Goal: Transaction & Acquisition: Book appointment/travel/reservation

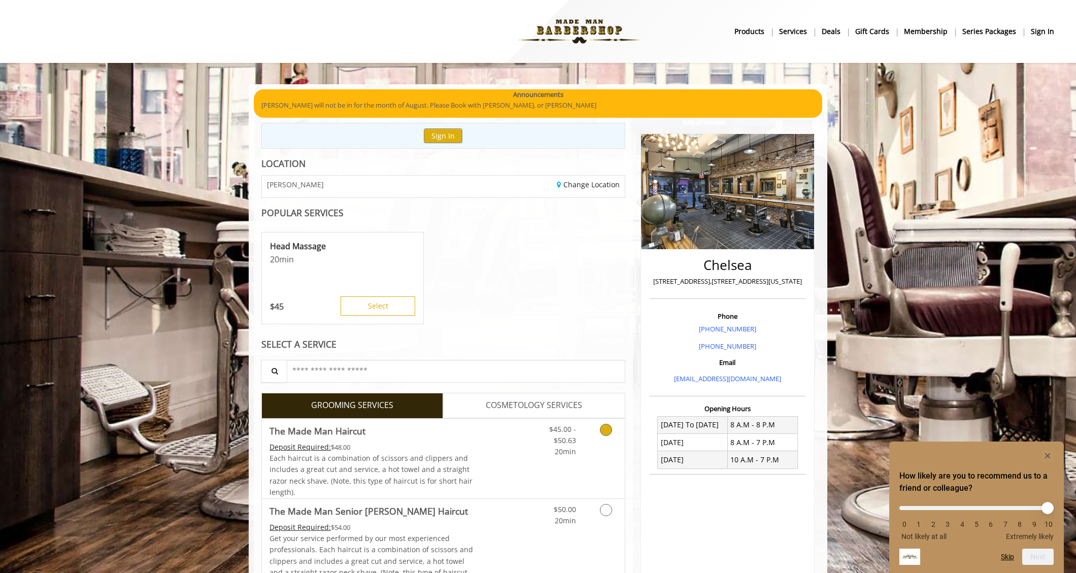
click at [605, 427] on icon "Grooming services" at bounding box center [606, 430] width 12 height 12
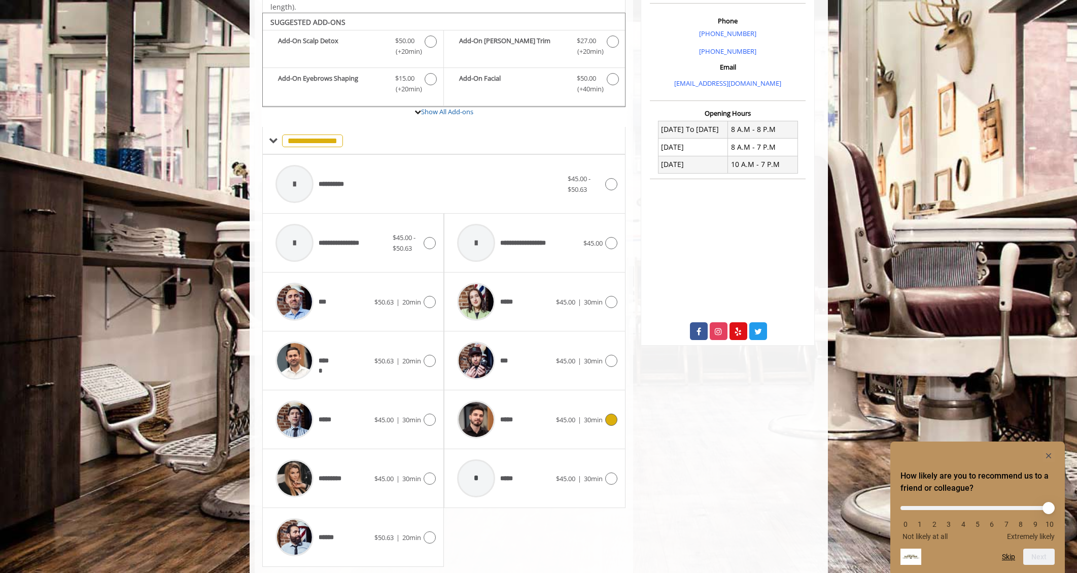
scroll to position [308, 0]
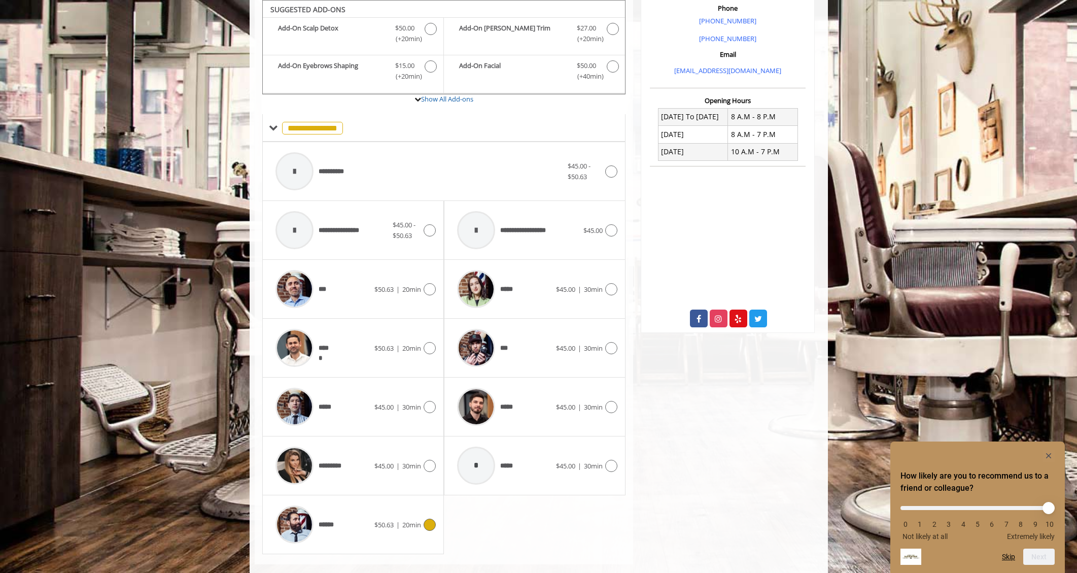
click at [427, 522] on icon at bounding box center [430, 525] width 12 height 12
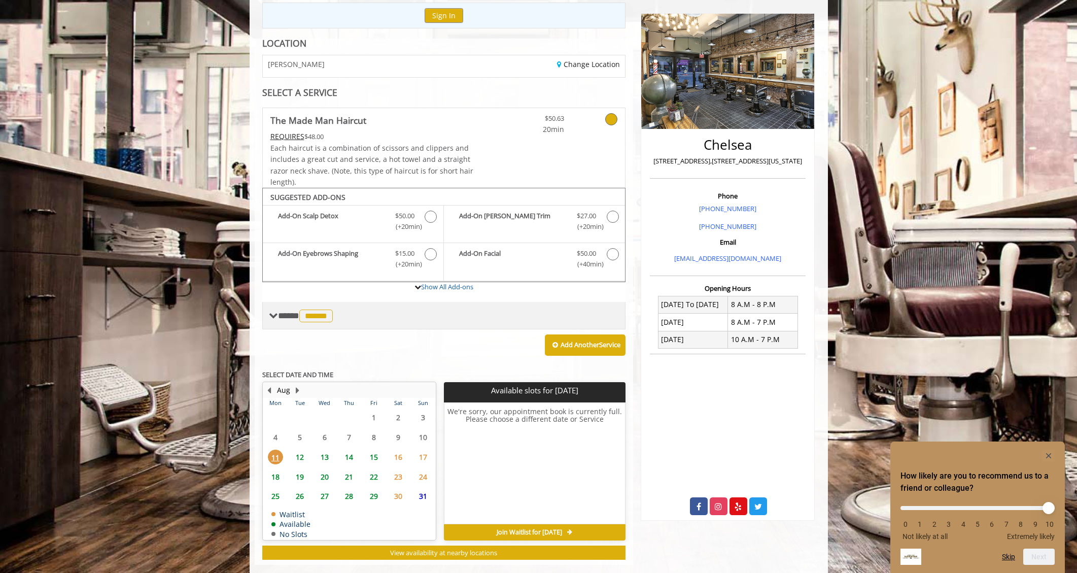
scroll to position [137, 0]
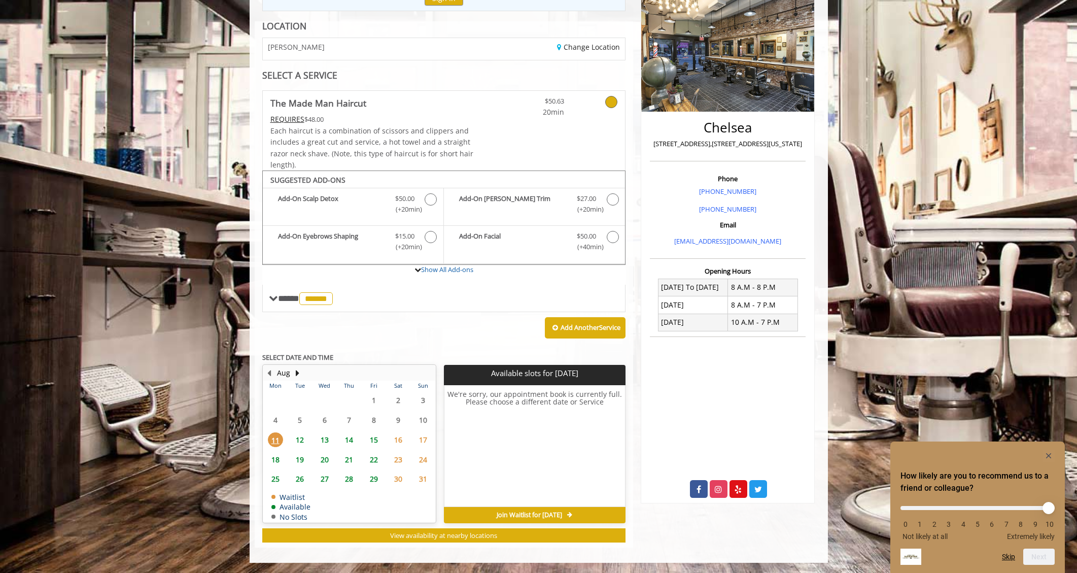
click at [300, 436] on span "12" at bounding box center [299, 439] width 15 height 15
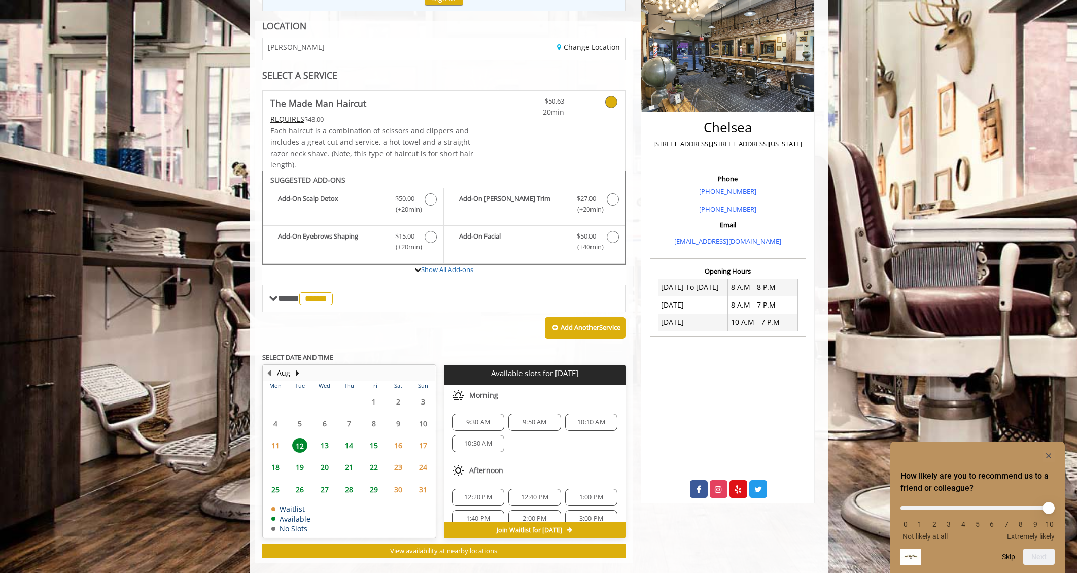
scroll to position [153, 0]
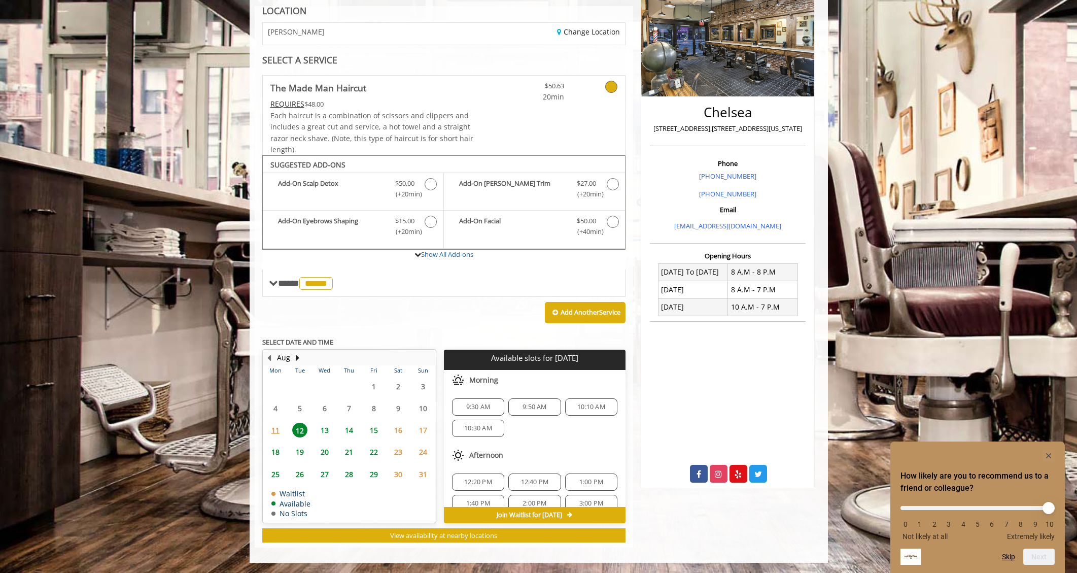
click at [353, 429] on span "14" at bounding box center [348, 430] width 15 height 15
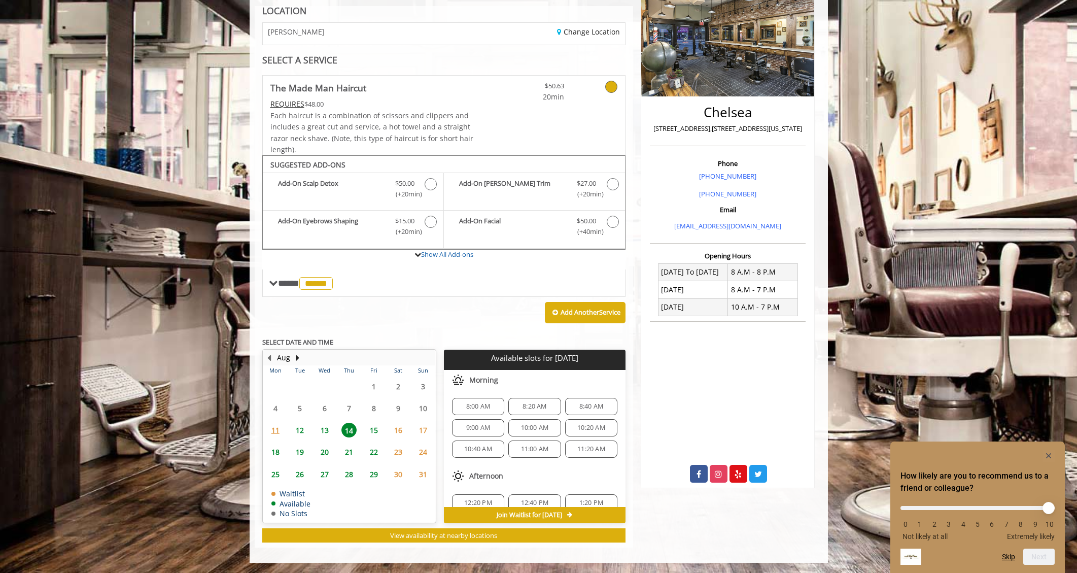
scroll to position [0, 0]
click at [583, 407] on span "8:40 AM" at bounding box center [591, 407] width 24 height 8
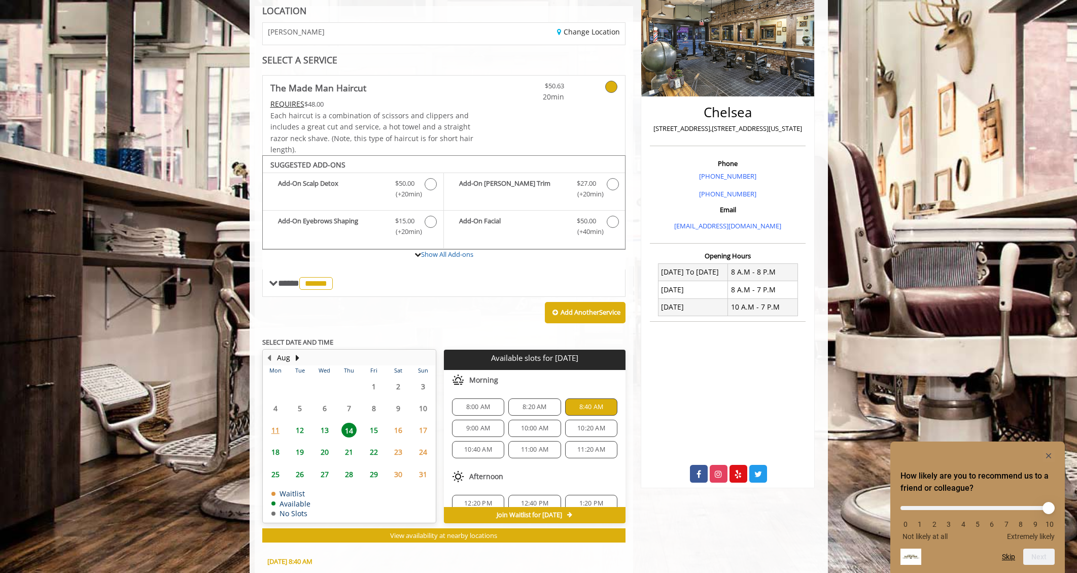
scroll to position [336, 0]
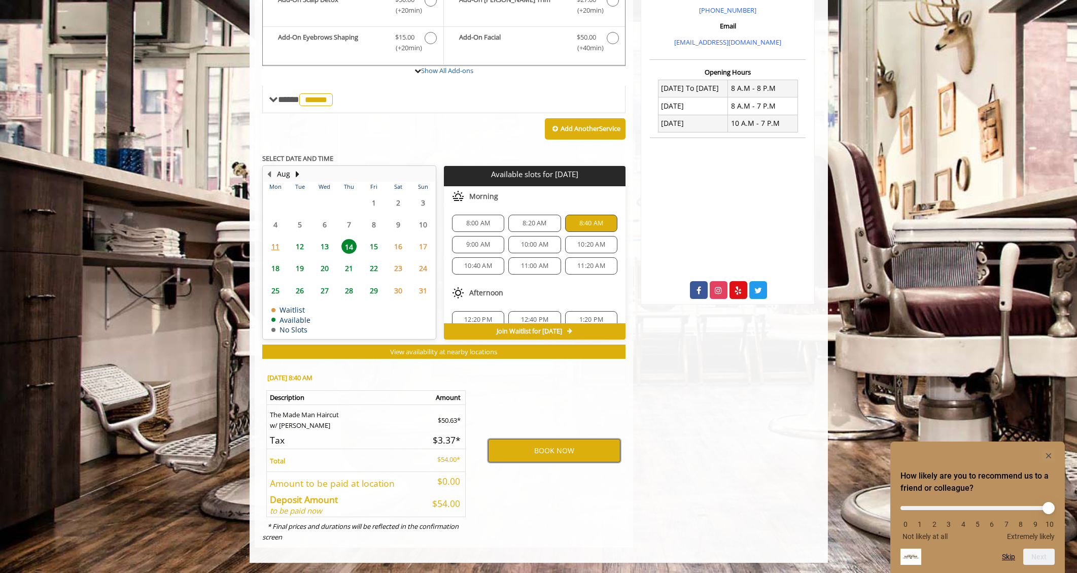
click at [540, 453] on button "BOOK NOW" at bounding box center [554, 450] width 132 height 23
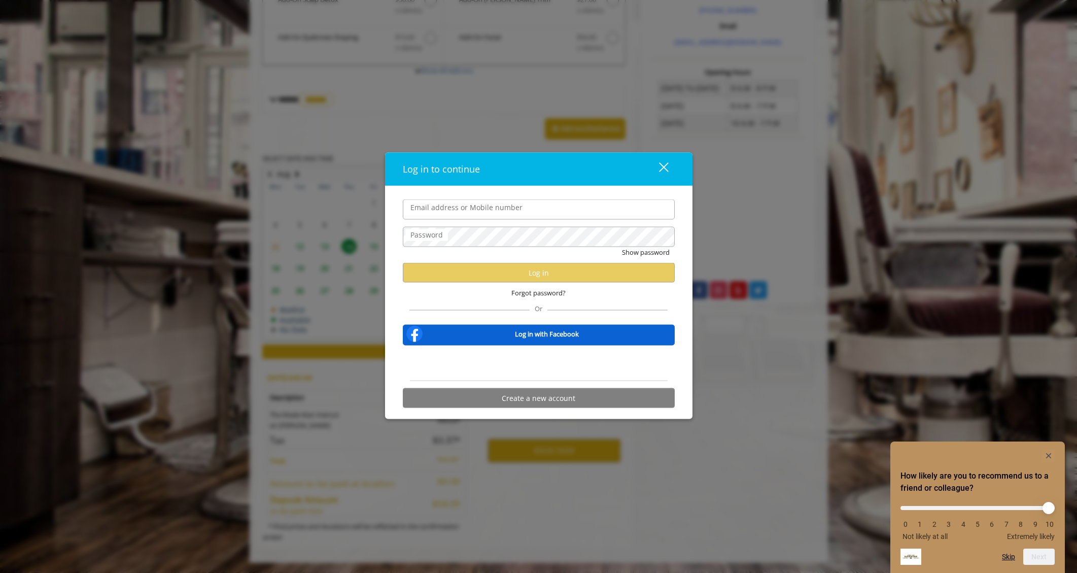
click at [475, 210] on input "Email address or Mobile number" at bounding box center [539, 209] width 272 height 20
click at [0, 572] on com-1password-button at bounding box center [0, 573] width 0 height 0
type input "**********"
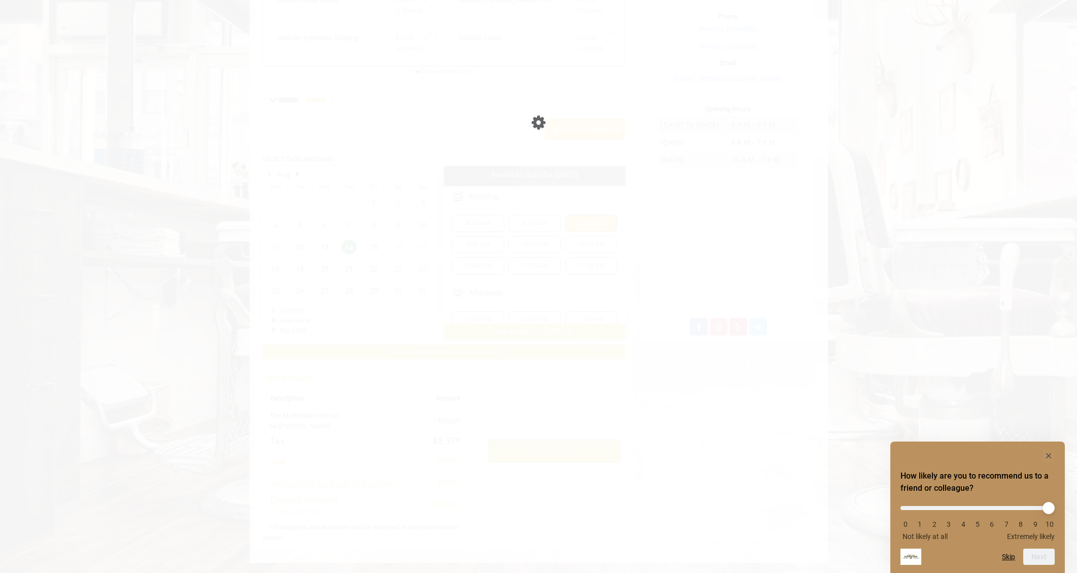
scroll to position [300, 0]
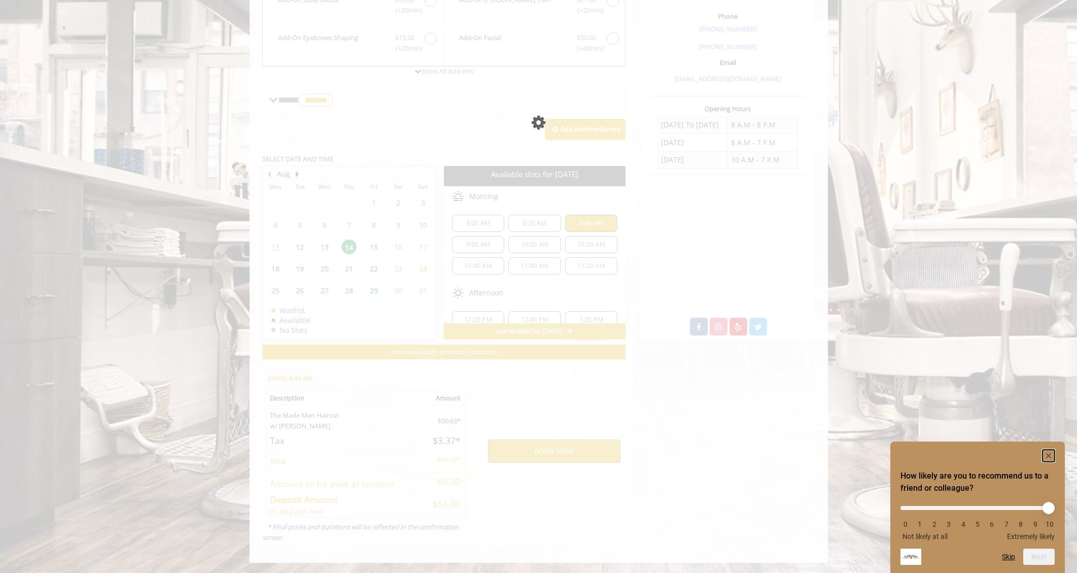
click at [1046, 454] on rect "Hide survey" at bounding box center [1049, 456] width 12 height 12
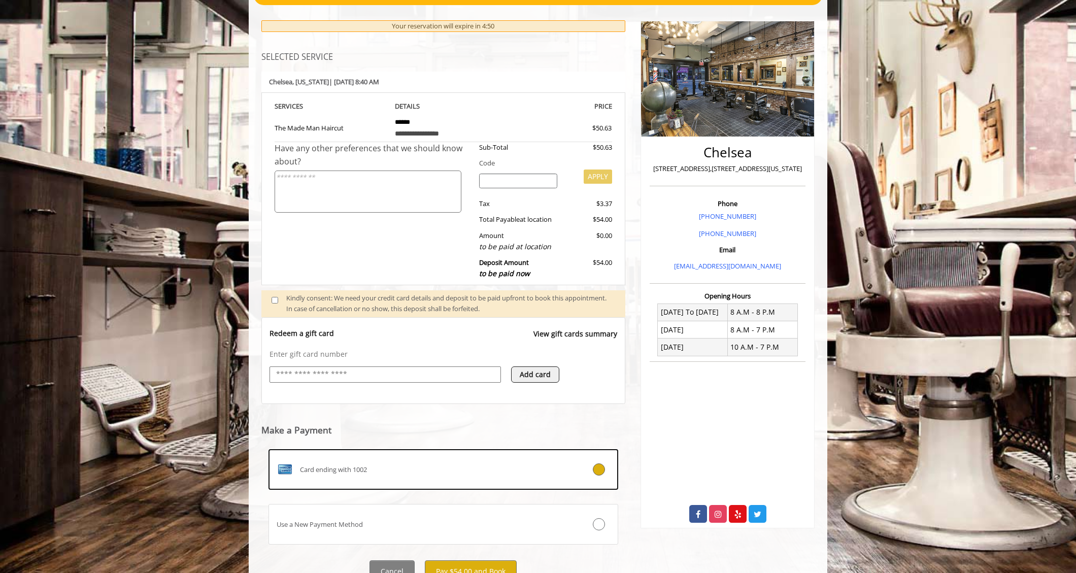
scroll to position [78, 0]
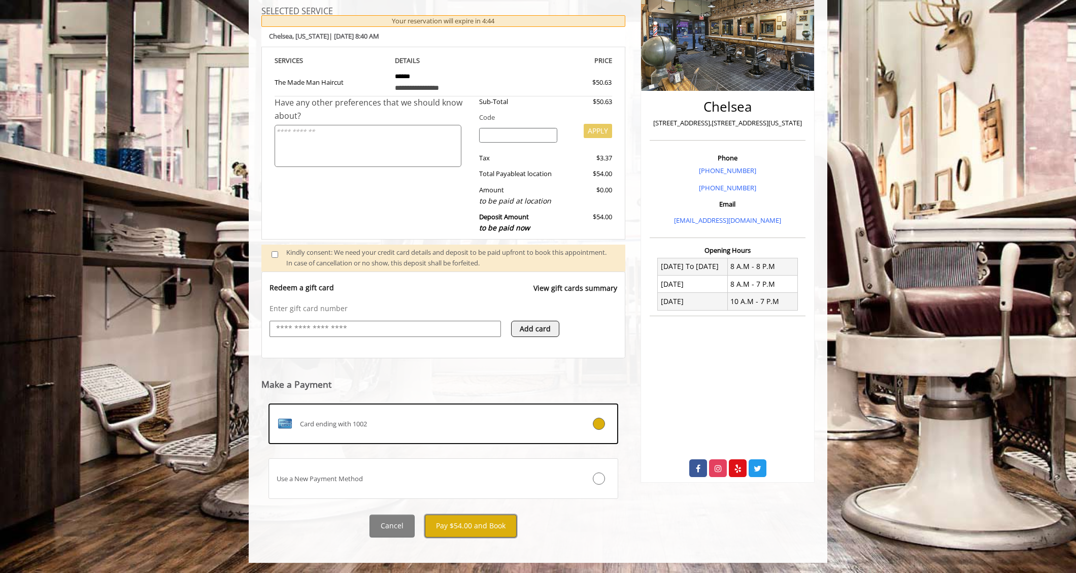
click at [479, 527] on button "Pay $54.00 and Book" at bounding box center [471, 525] width 92 height 23
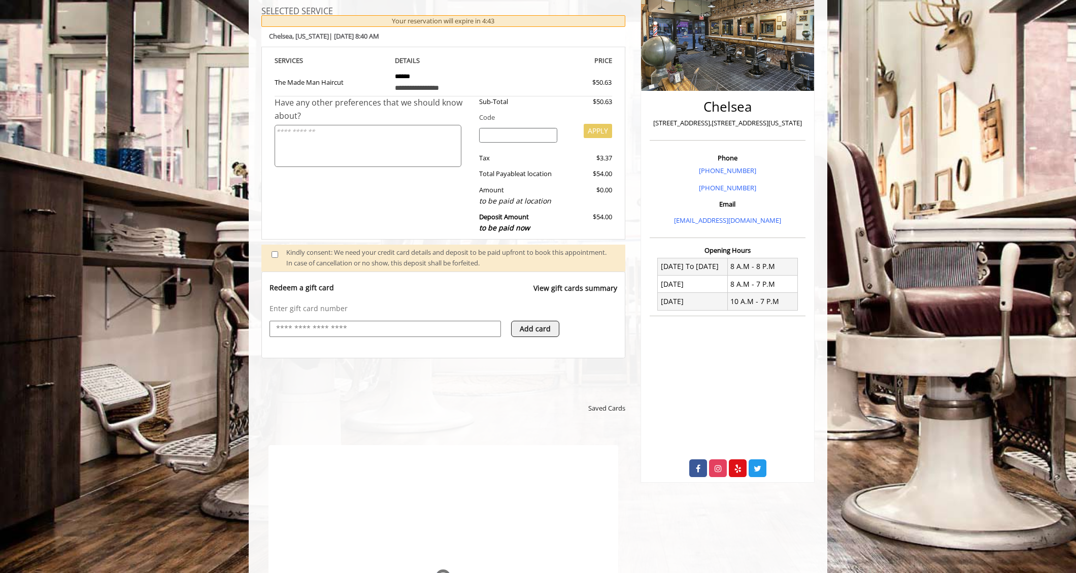
scroll to position [0, 0]
